Goal: Transaction & Acquisition: Purchase product/service

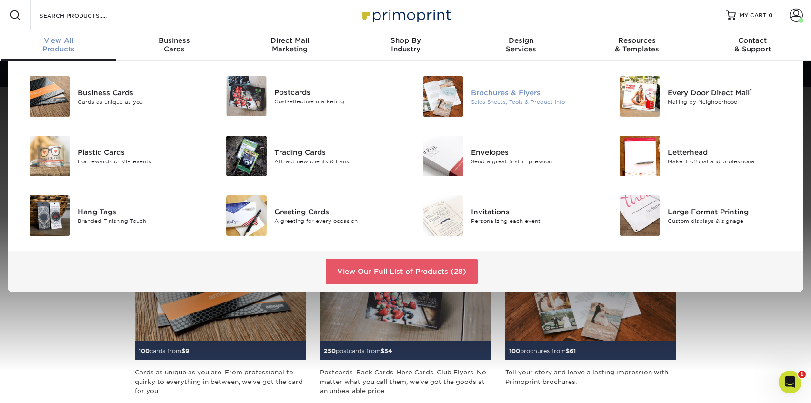
click at [508, 96] on div "Brochures & Flyers" at bounding box center [533, 92] width 124 height 10
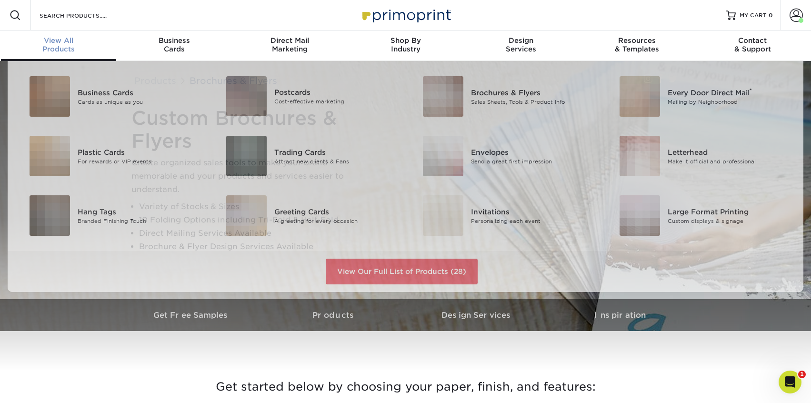
click at [65, 45] on div "View All Products" at bounding box center [59, 44] width 116 height 17
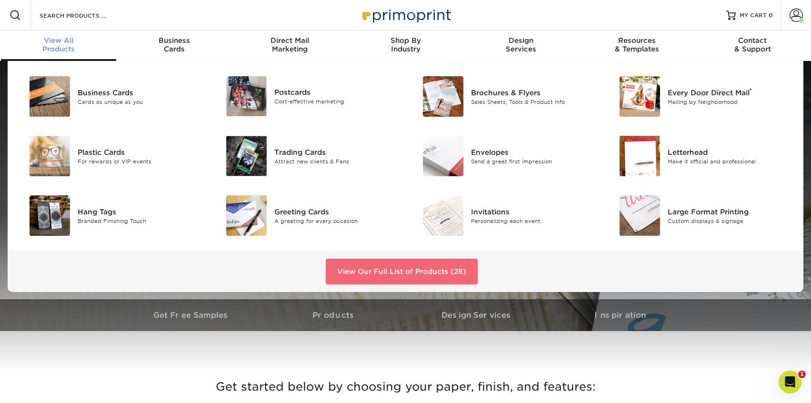
click at [375, 270] on link "View Our Full List of Products (28)" at bounding box center [402, 271] width 152 height 26
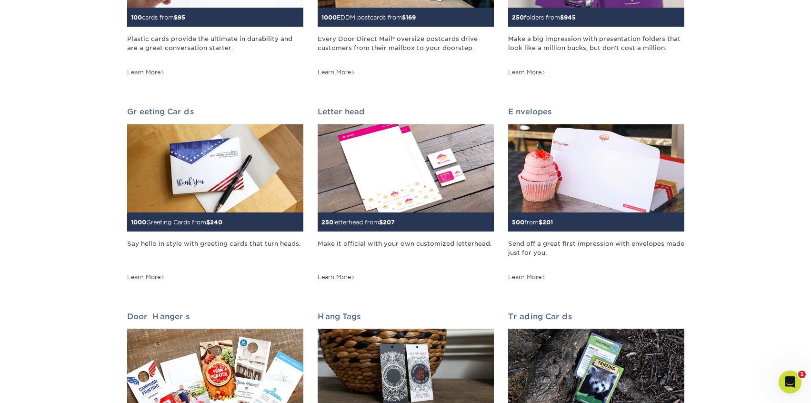
scroll to position [491, 0]
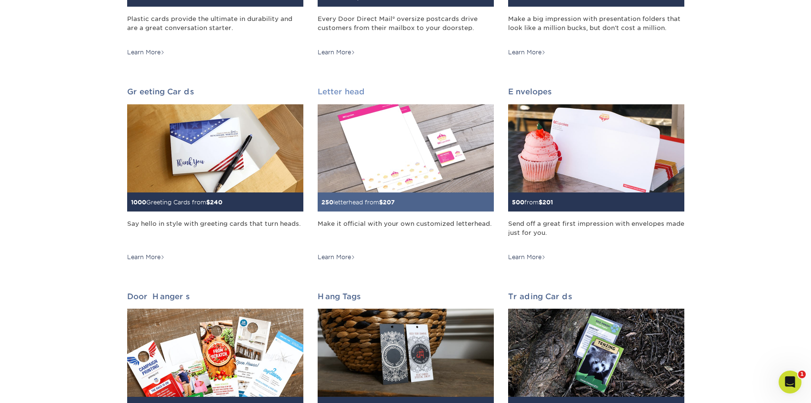
click at [333, 151] on img at bounding box center [405, 148] width 176 height 88
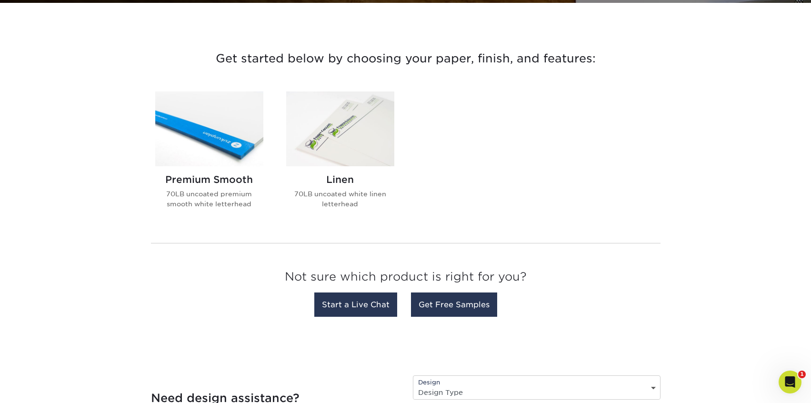
scroll to position [329, 0]
